Goal: Task Accomplishment & Management: Use online tool/utility

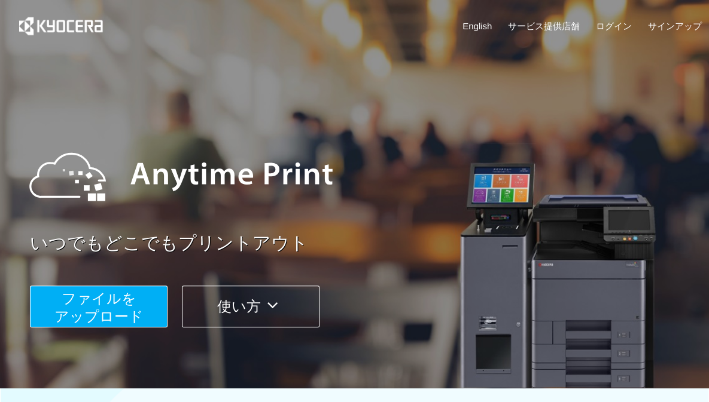
click at [116, 314] on span "ファイルを ​​アップロード" at bounding box center [98, 308] width 89 height 34
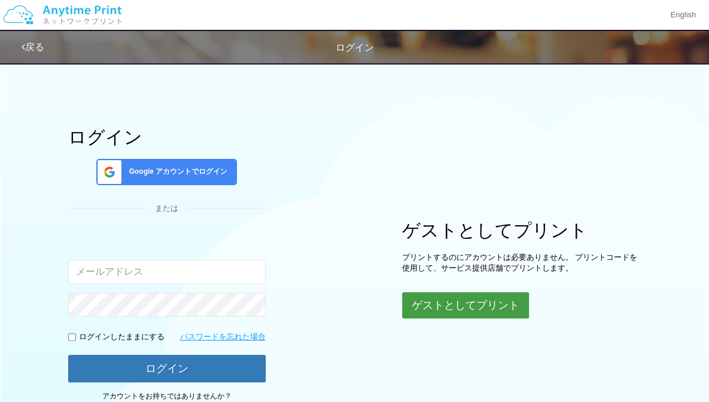
click at [459, 298] on button "ゲストとしてプリント" at bounding box center [465, 305] width 127 height 26
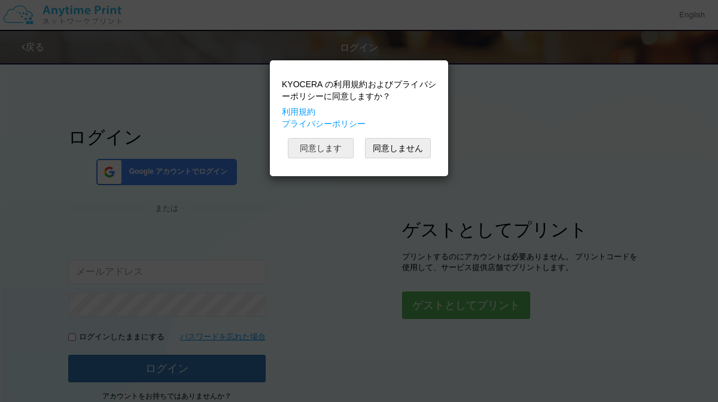
click at [320, 145] on button "同意します" at bounding box center [321, 148] width 66 height 20
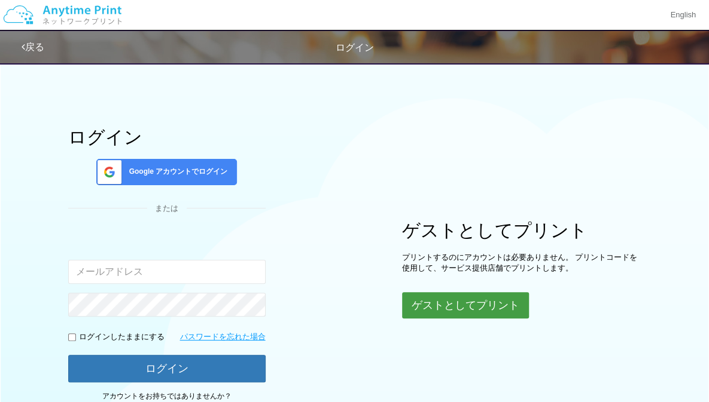
click at [412, 304] on button "ゲストとしてプリント" at bounding box center [465, 305] width 127 height 26
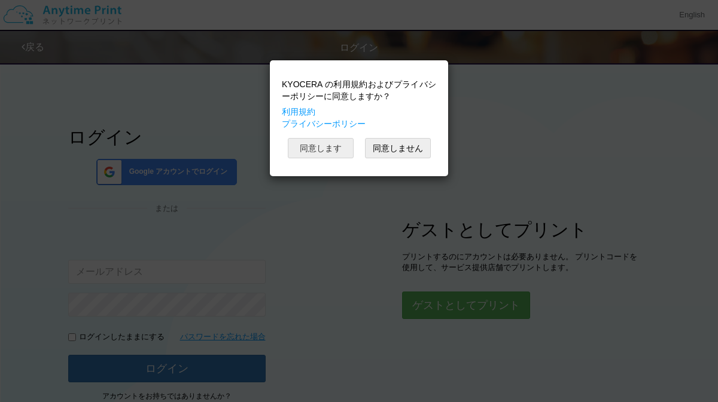
click at [327, 141] on button "同意します" at bounding box center [321, 148] width 66 height 20
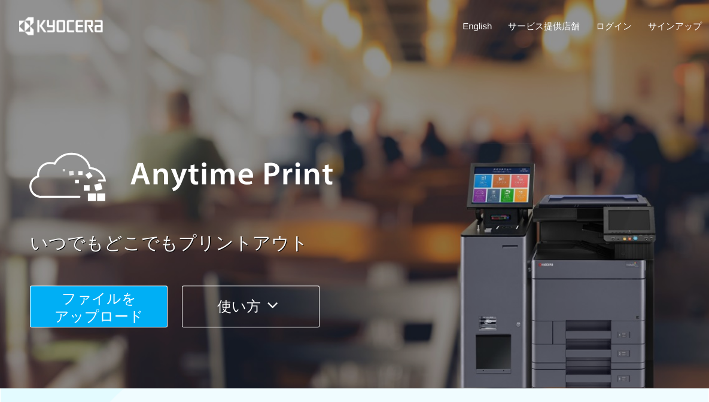
click at [108, 301] on span "ファイルを ​​アップロード" at bounding box center [98, 308] width 89 height 34
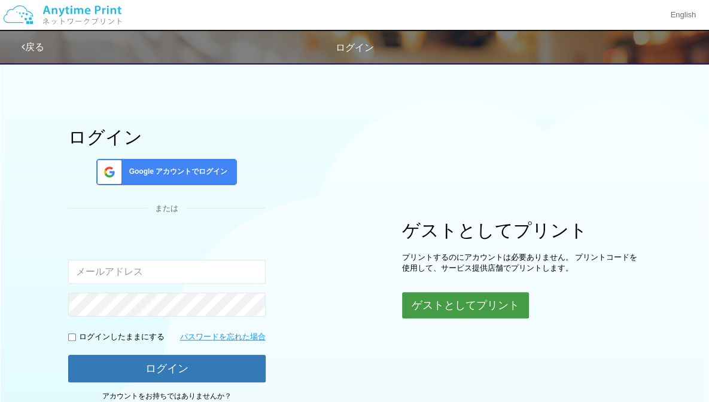
click at [415, 301] on button "ゲストとしてプリント" at bounding box center [465, 305] width 127 height 26
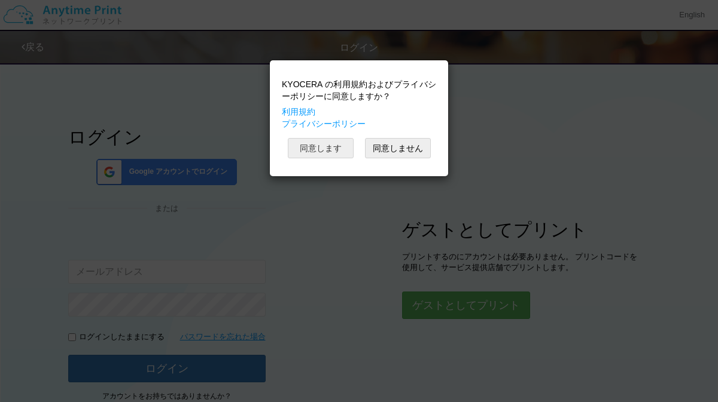
click at [310, 148] on button "同意します" at bounding box center [321, 148] width 66 height 20
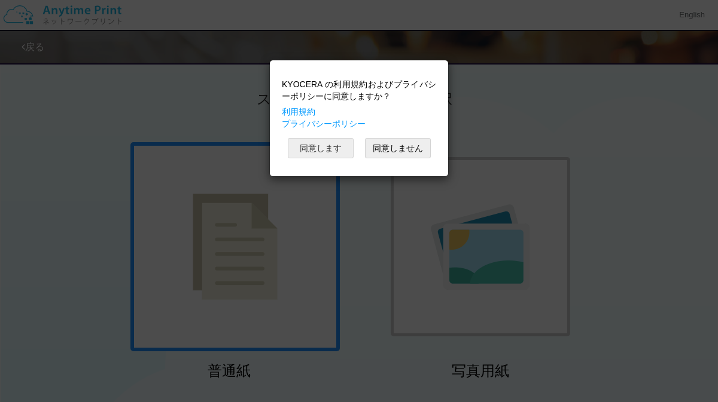
click at [327, 153] on button "同意します" at bounding box center [321, 148] width 66 height 20
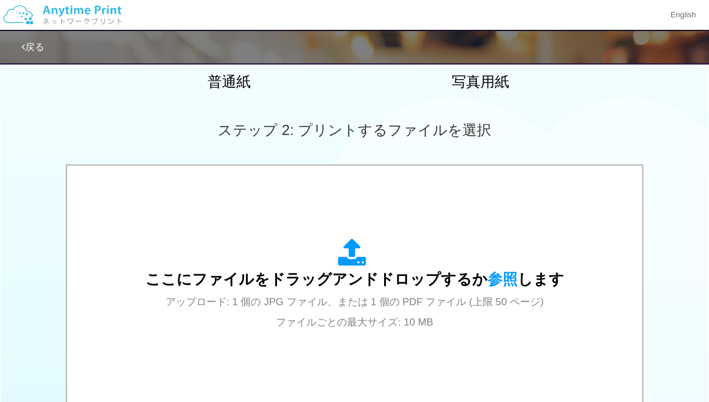
scroll to position [297, 0]
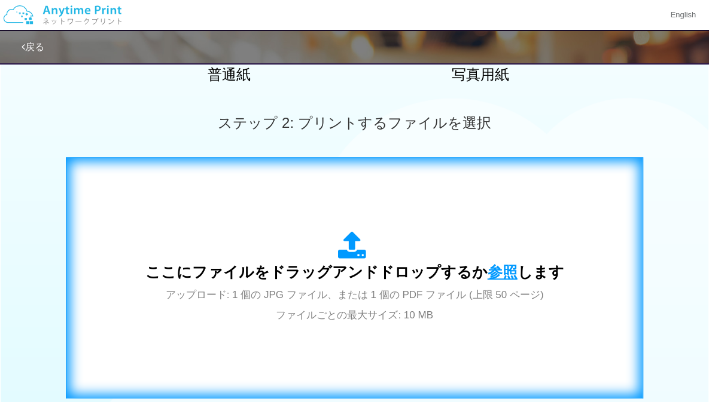
click at [495, 272] on span "参照" at bounding box center [502, 272] width 30 height 17
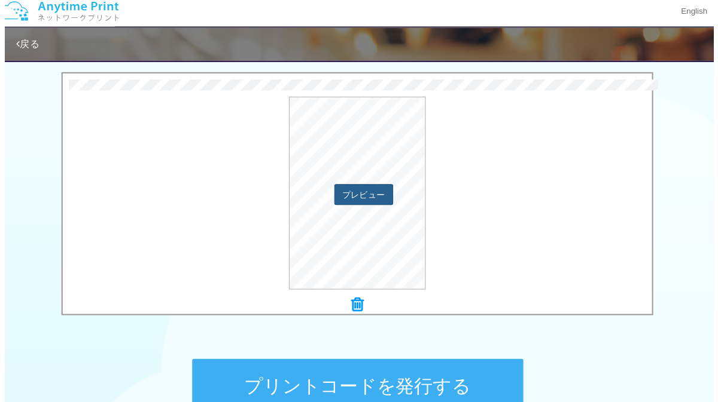
scroll to position [379, 0]
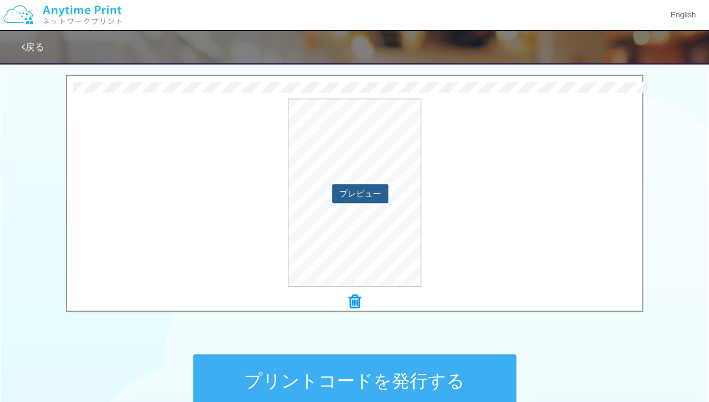
click at [359, 199] on button "プレビュー" at bounding box center [360, 193] width 56 height 19
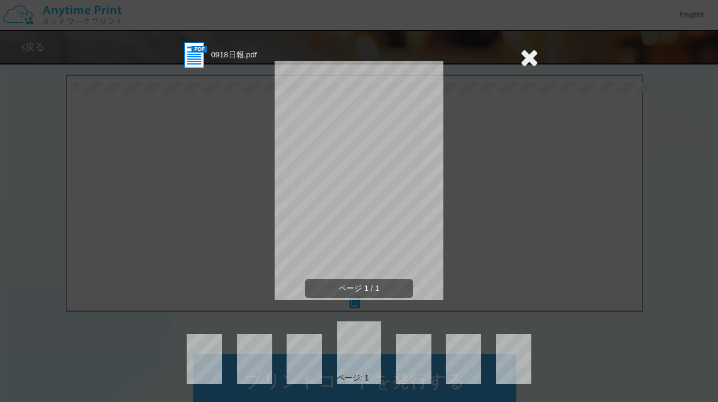
click at [527, 55] on icon at bounding box center [529, 57] width 19 height 24
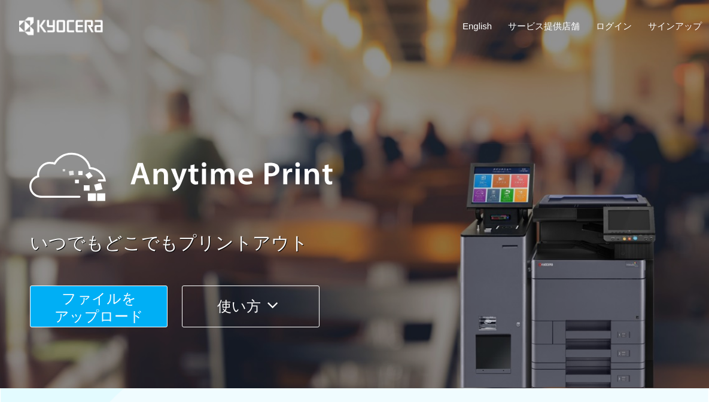
click at [118, 299] on span "ファイルを ​​アップロード" at bounding box center [98, 308] width 89 height 34
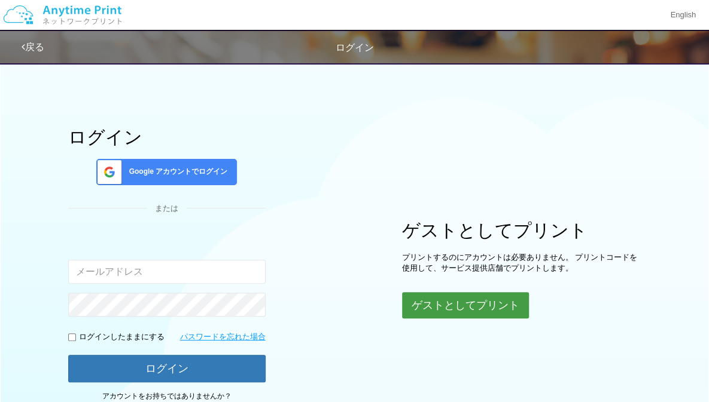
click at [424, 298] on button "ゲストとしてプリント" at bounding box center [465, 305] width 127 height 26
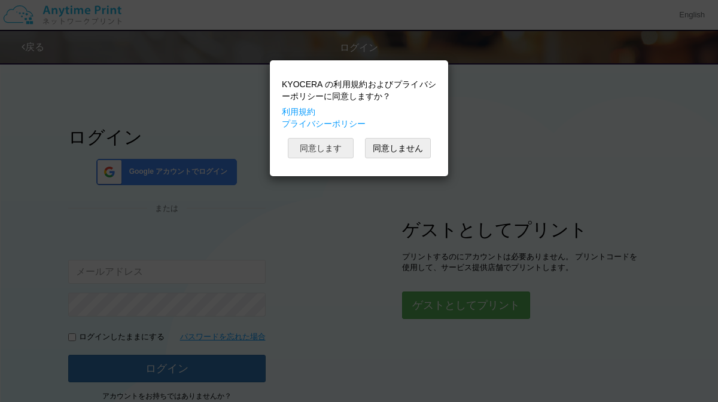
click at [317, 144] on button "同意します" at bounding box center [321, 148] width 66 height 20
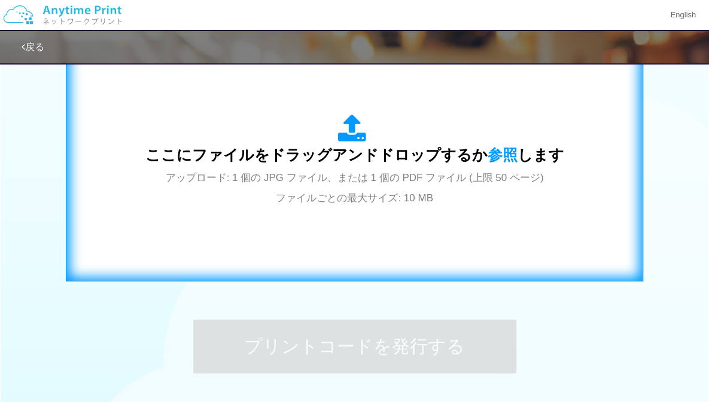
scroll to position [414, 0]
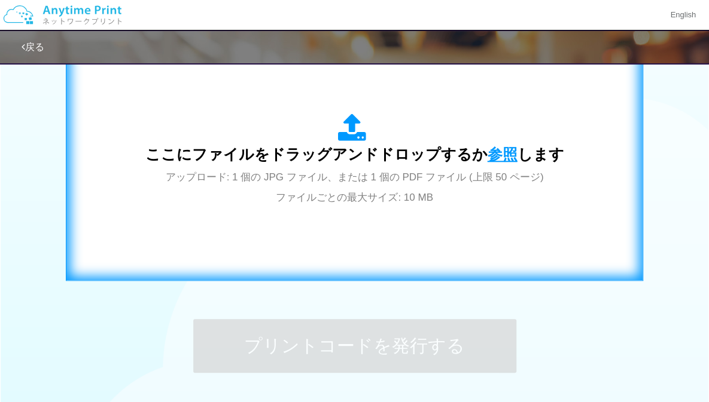
click at [492, 161] on span "参照" at bounding box center [502, 154] width 30 height 17
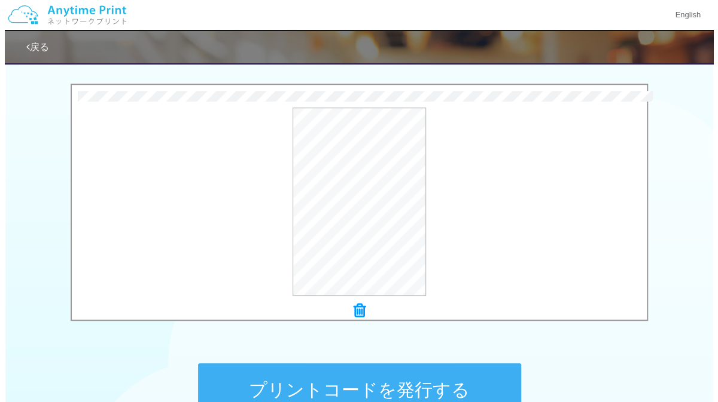
scroll to position [350, 0]
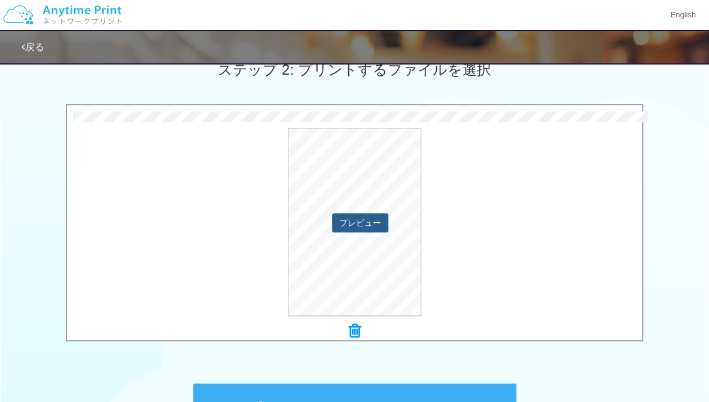
click at [373, 221] on button "プレビュー" at bounding box center [360, 222] width 56 height 19
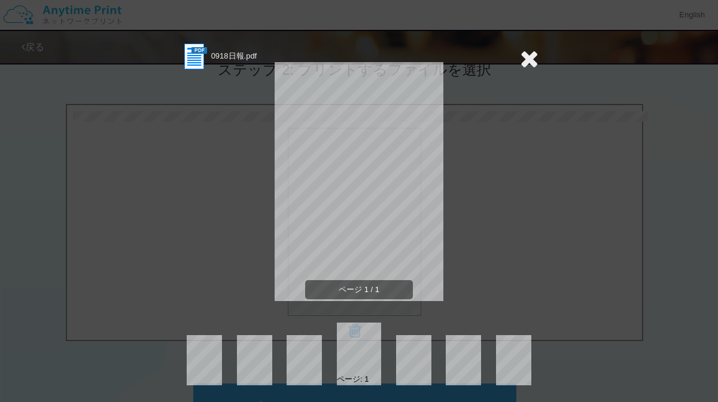
click at [532, 54] on icon at bounding box center [529, 59] width 19 height 24
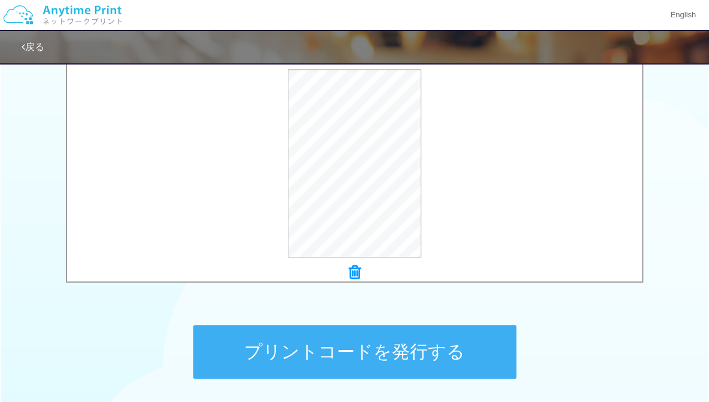
scroll to position [448, 0]
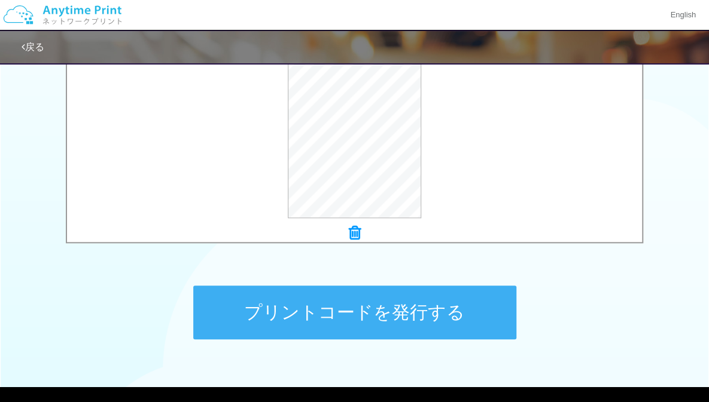
click at [419, 316] on button "プリントコードを発行する" at bounding box center [354, 313] width 323 height 54
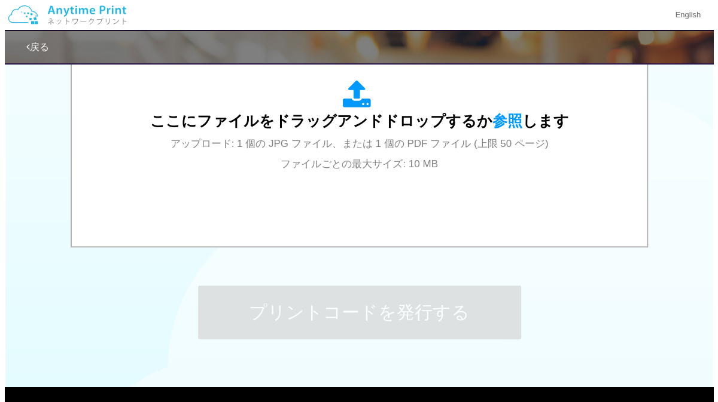
scroll to position [0, 0]
